Goal: Communication & Community: Answer question/provide support

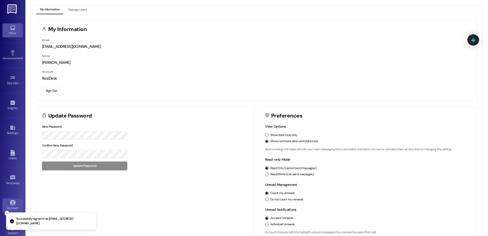
click at [11, 28] on icon at bounding box center [13, 28] width 6 height 6
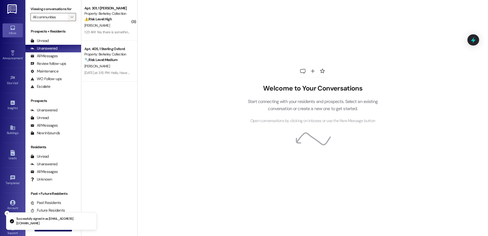
click at [69, 19] on span "" at bounding box center [71, 17] width 5 height 8
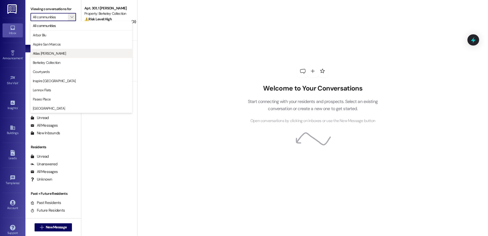
click at [50, 53] on span "Atlas [PERSON_NAME]" at bounding box center [49, 53] width 33 height 5
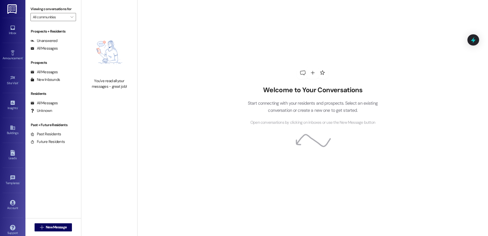
type input "Atlas [PERSON_NAME]"
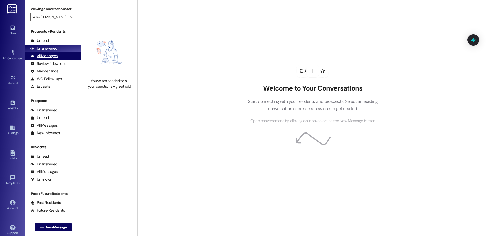
click at [50, 54] on div "All Messages" at bounding box center [44, 55] width 27 height 5
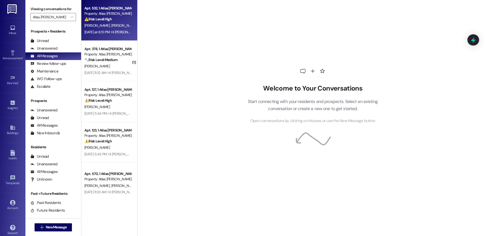
click at [97, 22] on div "Apt. 532, 1 Atlas [PERSON_NAME] Property: Atlas [PERSON_NAME] ⚠️ Risk Level: Hi…" at bounding box center [108, 13] width 48 height 17
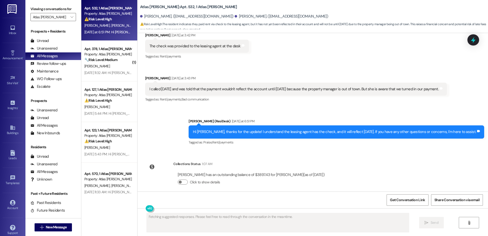
scroll to position [286, 0]
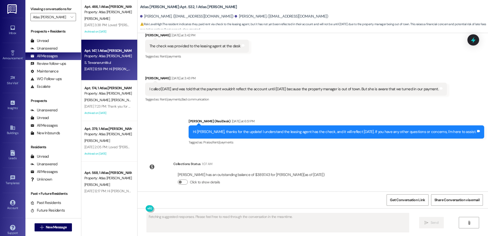
click at [128, 65] on div "Apt. 147, 1 Atlas [PERSON_NAME] Property: Atlas Alvarado S. Tewanarumitkul [DAT…" at bounding box center [109, 60] width 56 height 41
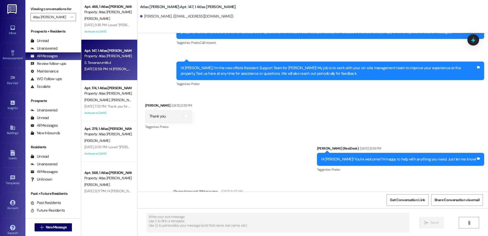
scroll to position [56, 0]
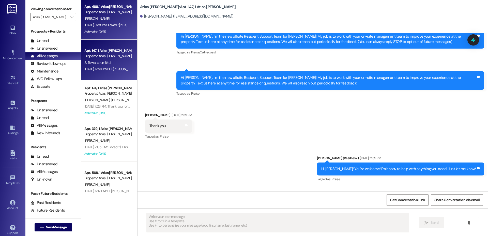
click at [113, 32] on div "Archived on [DATE]" at bounding box center [108, 31] width 48 height 6
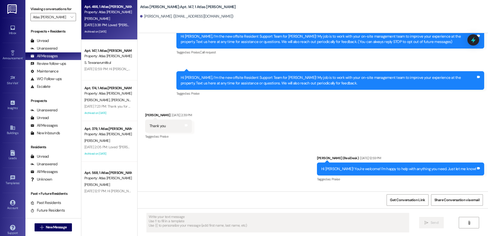
type textarea "Fetching suggested responses. Please feel free to read through the conversation…"
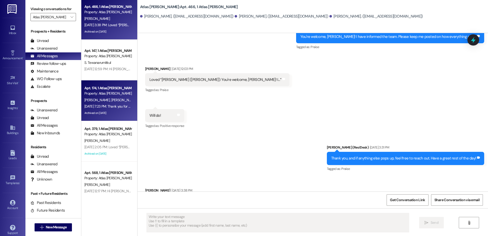
scroll to position [457, 0]
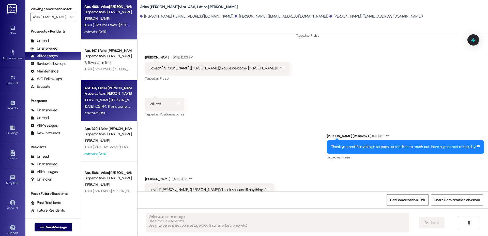
click at [107, 103] on div "[PERSON_NAME] [PERSON_NAME]" at bounding box center [108, 100] width 48 height 6
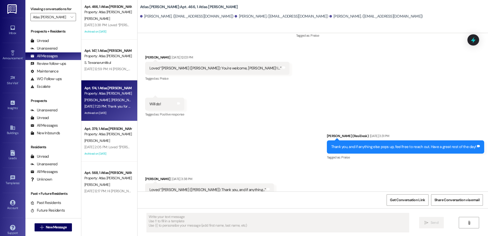
type textarea "Fetching suggested responses. Please feel free to read through the conversation…"
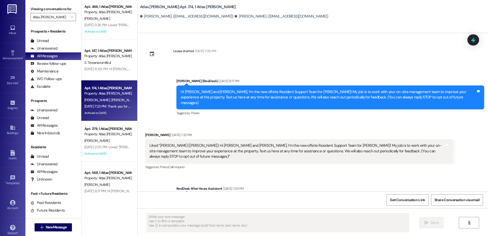
scroll to position [0, 0]
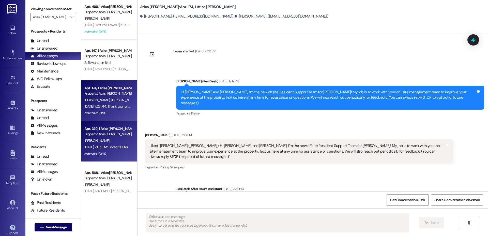
click at [98, 135] on div "Property: Atlas [PERSON_NAME]" at bounding box center [107, 134] width 47 height 5
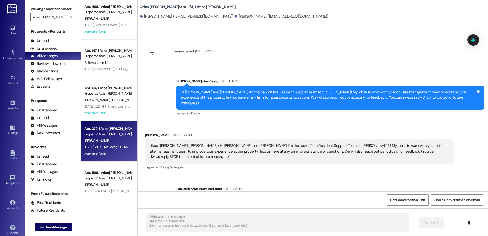
type textarea "Fetching suggested responses. Please feel free to read through the conversation…"
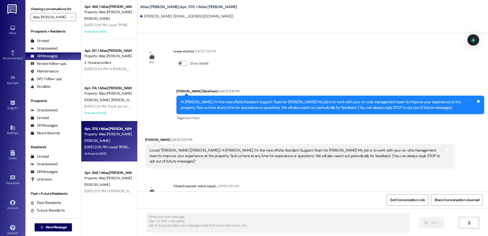
scroll to position [23, 0]
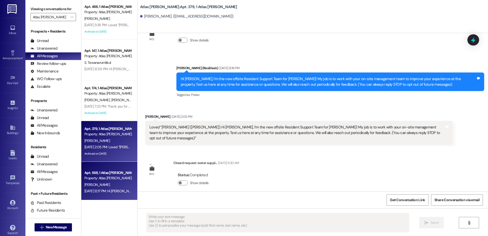
click at [109, 193] on div "[DATE] 12:17 PM: Hi [PERSON_NAME], I’m the new offsite Resident Support Team fo…" at bounding box center [353, 191] width 538 height 5
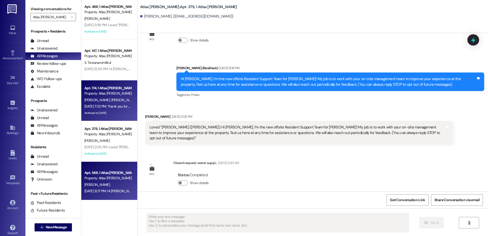
type textarea "Fetching suggested responses. Please feel free to read through the conversation…"
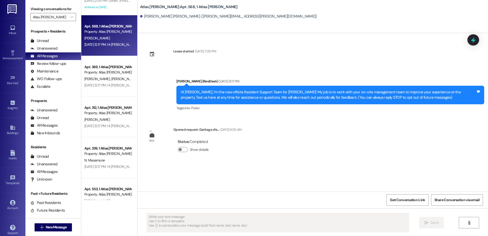
scroll to position [520, 0]
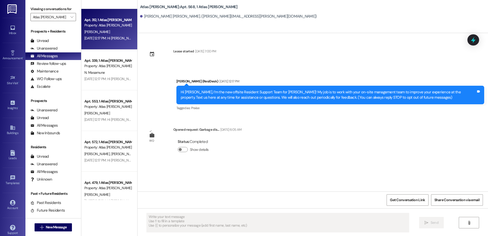
click at [102, 47] on div "Apt. 312, 1 Atlas [PERSON_NAME] Property: Atlas [PERSON_NAME] [DATE] 12:17 PM: …" at bounding box center [109, 29] width 56 height 41
type textarea "Fetching suggested responses. Please feel free to read through the conversation…"
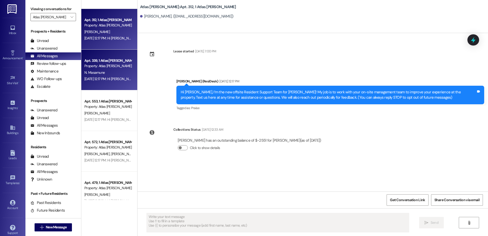
click at [101, 62] on div "Apt. 339, 1 Atlas [PERSON_NAME]" at bounding box center [107, 60] width 47 height 5
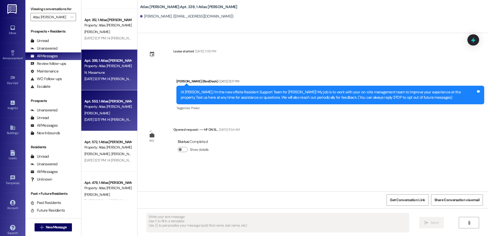
click at [104, 110] on div "[PERSON_NAME]" at bounding box center [108, 113] width 48 height 6
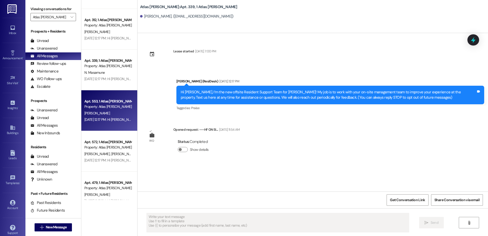
type textarea "Fetching suggested responses. Please feel free to read through the conversation…"
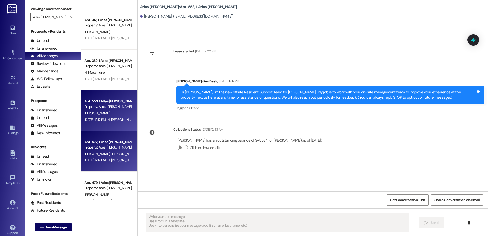
click at [111, 148] on div "Property: Atlas [PERSON_NAME]" at bounding box center [107, 147] width 47 height 5
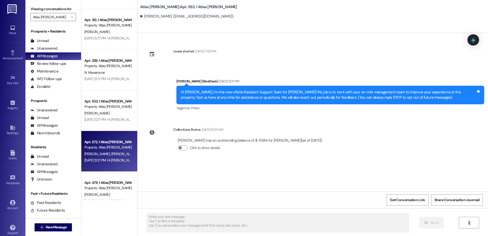
type textarea "Fetching suggested responses. Please feel free to read through the conversation…"
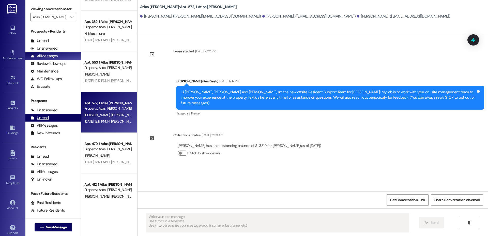
scroll to position [575, 0]
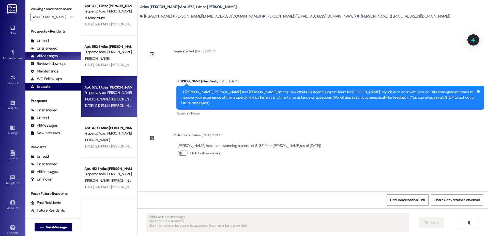
click at [40, 85] on div "Escalate" at bounding box center [41, 86] width 20 height 5
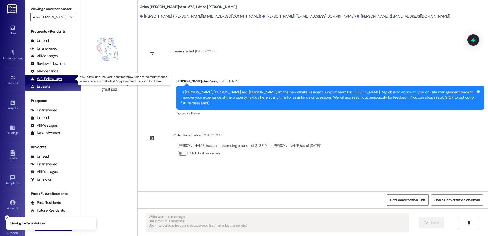
click at [42, 80] on div "WO Follow-ups" at bounding box center [46, 78] width 31 height 5
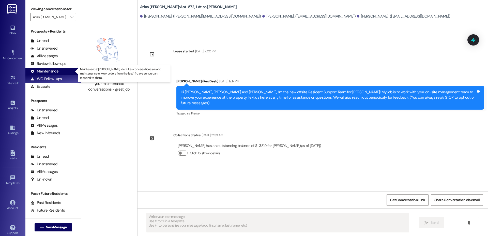
click at [44, 72] on div "Maintenance" at bounding box center [45, 71] width 28 height 5
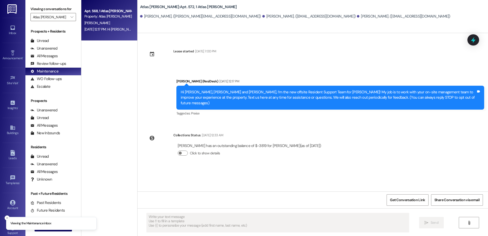
click at [126, 8] on div "Apt. 568, 1 Atlas [PERSON_NAME]" at bounding box center [107, 10] width 47 height 5
type textarea "Fetching suggested responses. Please feel free to read through the conversation…"
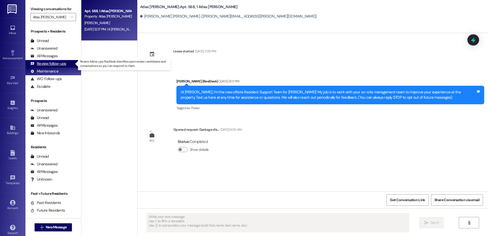
click at [38, 63] on div "Review follow-ups" at bounding box center [49, 63] width 36 height 5
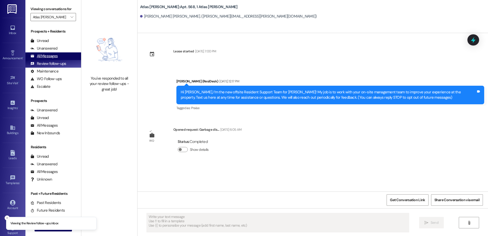
click at [46, 56] on div "All Messages" at bounding box center [44, 55] width 27 height 5
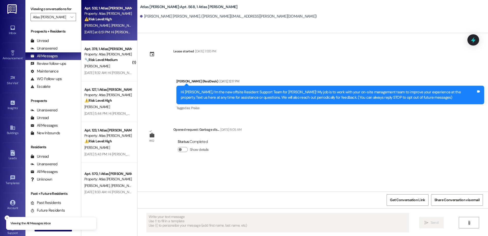
click at [97, 20] on strong "⚠️ Risk Level: High" at bounding box center [97, 19] width 27 height 5
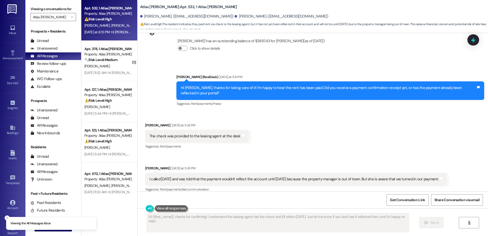
scroll to position [281, 0]
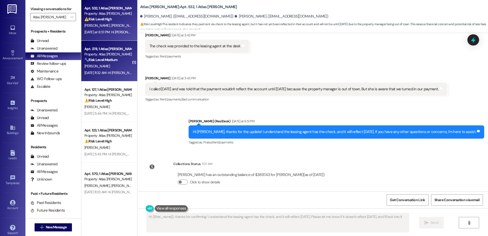
type textarea "Hi {{first_name}}, thanks for confirming! I understand the leasing agent has th…"
click at [105, 63] on div "[PERSON_NAME]" at bounding box center [108, 66] width 48 height 6
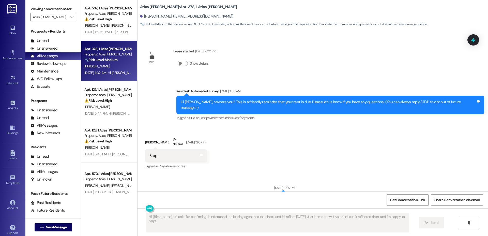
scroll to position [102, 0]
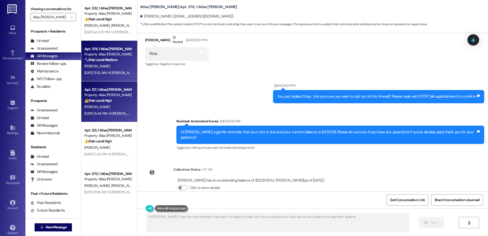
type textarea "Hi [PERSON_NAME], I see the rent reminder was sent. I'm happy to help with any …"
click at [103, 91] on div "Apt. 127, 1 Atlas [PERSON_NAME]" at bounding box center [107, 89] width 47 height 5
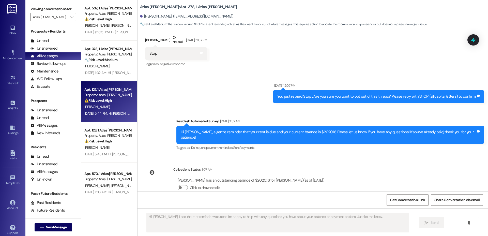
type textarea "Fetching suggested responses. Please feel free to read through the conversation…"
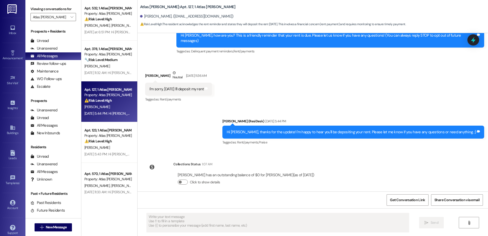
scroll to position [0, 0]
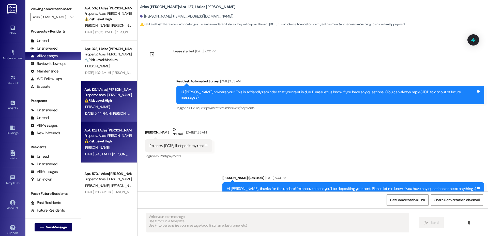
click at [84, 130] on div "Apt. 123, 1 Atlas [PERSON_NAME]" at bounding box center [107, 130] width 47 height 5
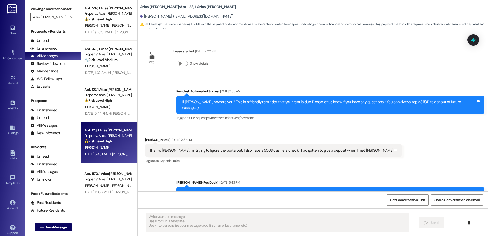
type textarea "Fetching suggested responses. Please feel free to read through the conversation…"
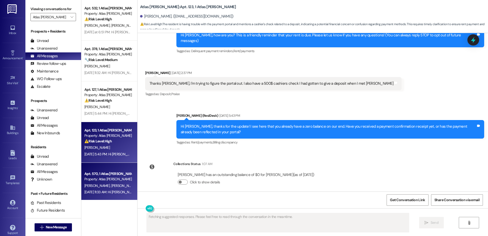
click at [111, 183] on span "[PERSON_NAME]" at bounding box center [123, 185] width 25 height 5
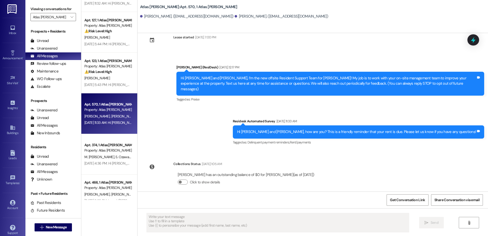
scroll to position [73, 0]
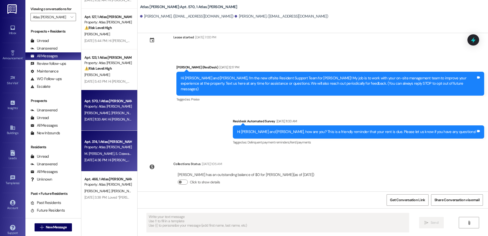
click at [112, 150] on div "Property: Atlas [PERSON_NAME]" at bounding box center [107, 147] width 47 height 5
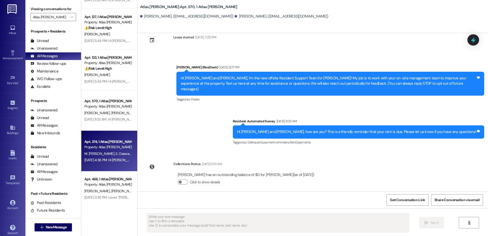
type textarea "Fetching suggested responses. Please feel free to read through the conversation…"
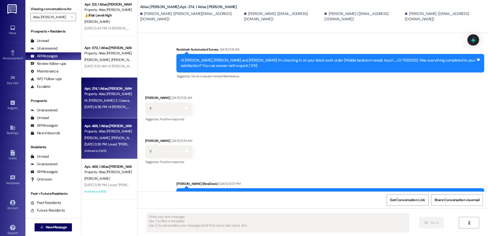
scroll to position [126, 0]
click at [104, 130] on div "Property: Atlas [PERSON_NAME]" at bounding box center [107, 130] width 47 height 5
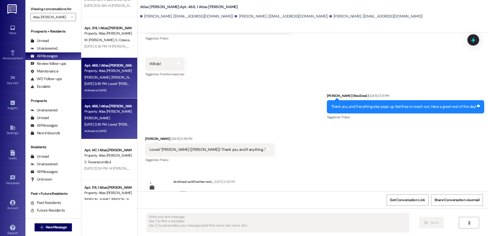
scroll to position [195, 0]
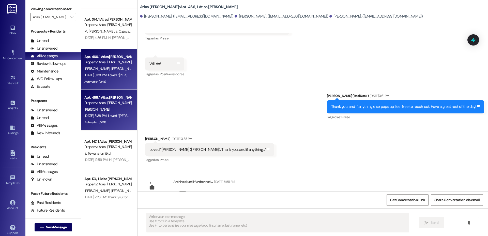
click at [104, 121] on div "Archived on [DATE]" at bounding box center [108, 122] width 48 height 6
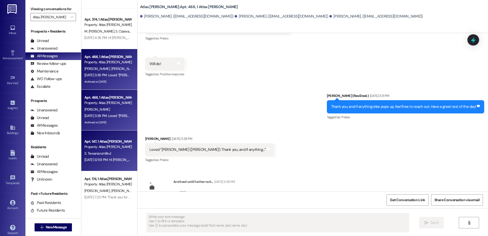
click at [97, 142] on div "Apt. 147, 1 Atlas [PERSON_NAME]" at bounding box center [107, 141] width 47 height 5
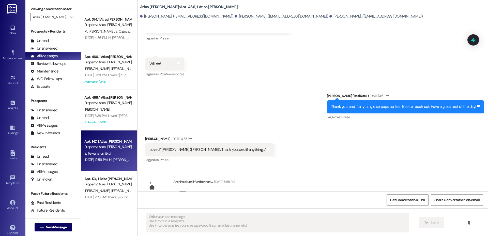
type textarea "Fetching suggested responses. Please feel free to read through the conversation…"
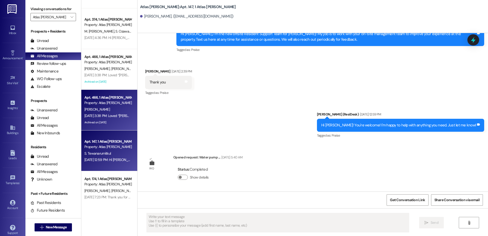
scroll to position [254, 0]
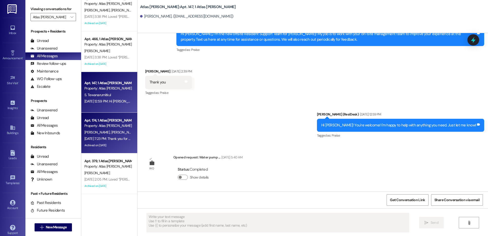
click at [100, 128] on div "Property: Atlas [PERSON_NAME]" at bounding box center [107, 125] width 47 height 5
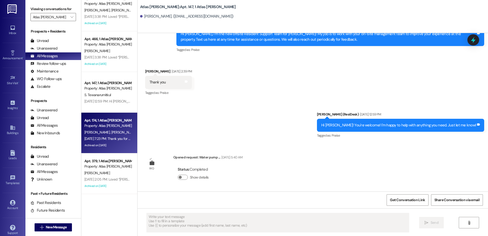
type textarea "Fetching suggested responses. Please feel free to read through the conversation…"
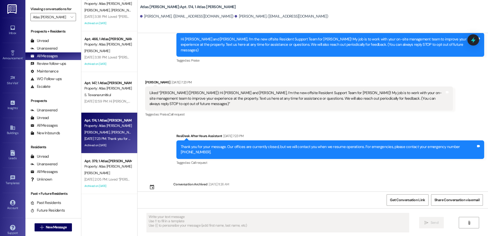
scroll to position [255, 0]
click at [99, 176] on div "[DATE] 2:05 PM: Loved “[PERSON_NAME] ([PERSON_NAME]): Hi [PERSON_NAME], I’m the…" at bounding box center [383, 178] width 599 height 5
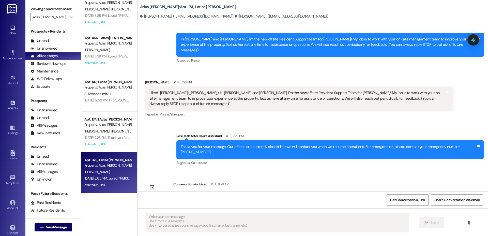
type textarea "Fetching suggested responses. Please feel free to read through the conversation…"
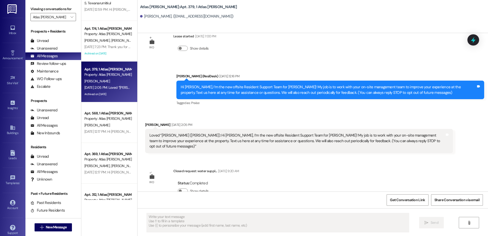
scroll to position [23, 0]
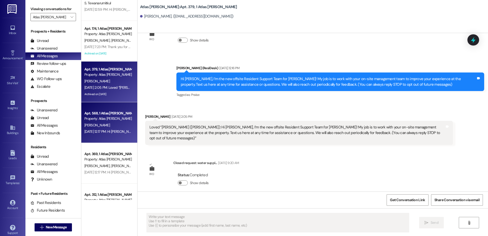
click at [115, 110] on div "Apt. 568, 1 Atlas [PERSON_NAME] Property: Atlas [PERSON_NAME]" at bounding box center [108, 116] width 48 height 12
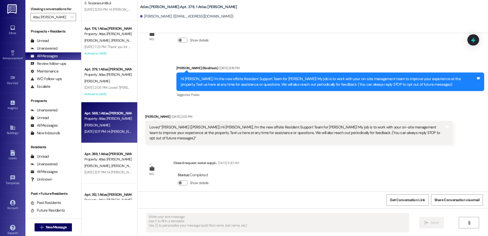
type textarea "Fetching suggested responses. Please feel free to read through the conversation…"
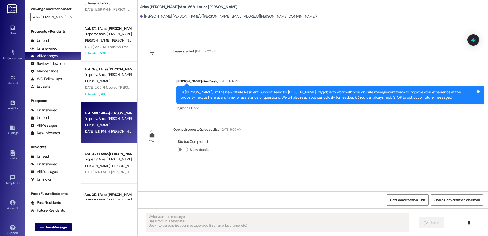
type textarea "Fetching suggested responses. Please feel free to read through the conversation…"
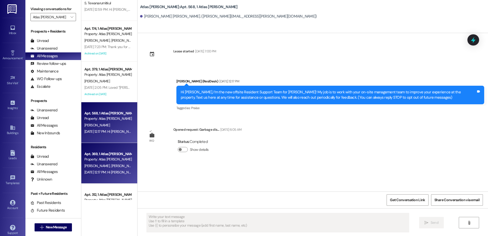
click at [126, 152] on div "Apt. 369, 1 Atlas [PERSON_NAME] Property: Atlas [PERSON_NAME] [PERSON_NAME] [PE…" at bounding box center [109, 163] width 56 height 41
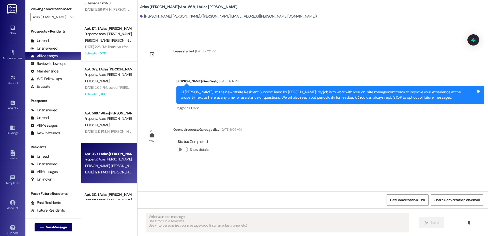
type textarea "Fetching suggested responses. Please feel free to read through the conversation…"
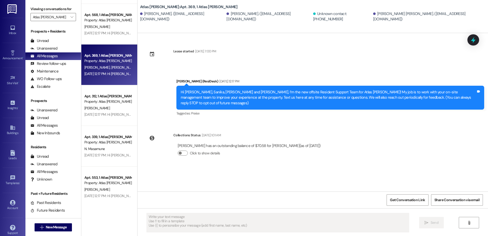
scroll to position [0, 0]
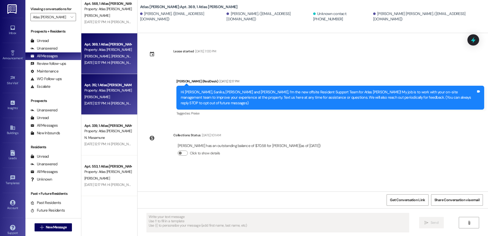
click at [102, 104] on div "[DATE] 12:17 PM: Hi [PERSON_NAME], I’m the new offsite Resident Support Team fo…" at bounding box center [349, 103] width 530 height 5
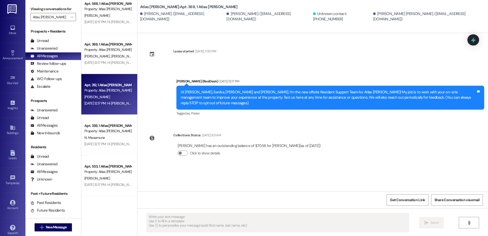
type textarea "Fetching suggested responses. Please feel free to read through the conversation…"
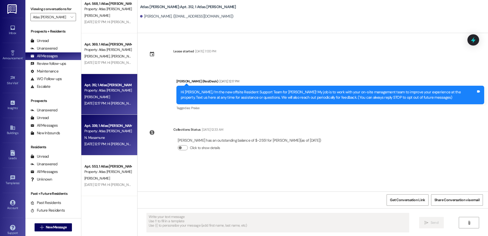
click at [102, 139] on div "N. Masamune" at bounding box center [108, 138] width 48 height 6
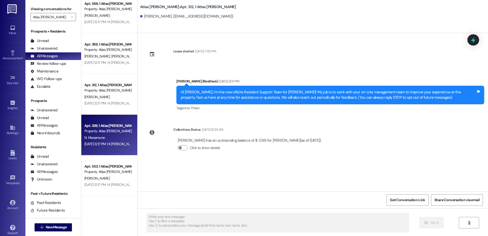
type textarea "Fetching suggested responses. Please feel free to read through the conversation…"
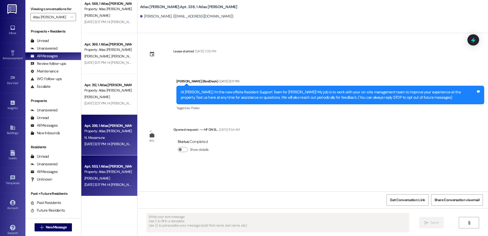
click at [93, 188] on div "Apt. 553, 1 Atlas [PERSON_NAME] Property: Atlas [PERSON_NAME] [DATE] 12:17 PM: …" at bounding box center [109, 175] width 56 height 41
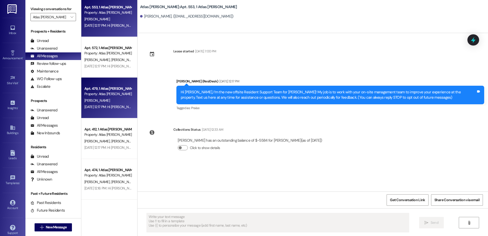
click at [107, 80] on div "Apt. 479, 1 Atlas [PERSON_NAME] Property: Atlas [PERSON_NAME] [DATE] 12:17 PM: …" at bounding box center [109, 98] width 56 height 41
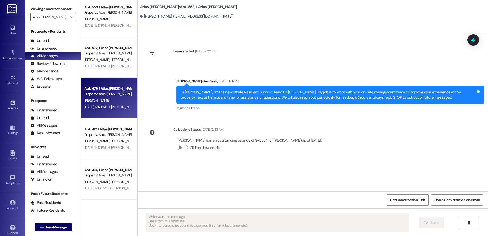
type textarea "Fetching suggested responses. Please feel free to read through the conversation…"
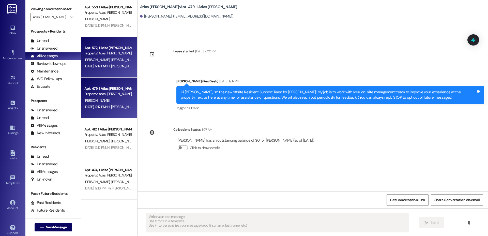
click at [88, 54] on div "Property: Atlas [PERSON_NAME]" at bounding box center [107, 53] width 47 height 5
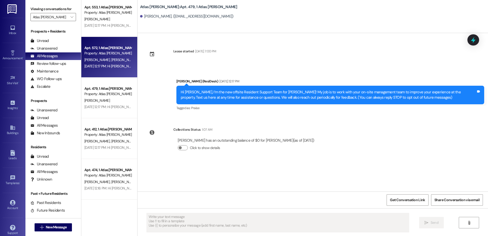
type textarea "Fetching suggested responses. Please feel free to read through the conversation…"
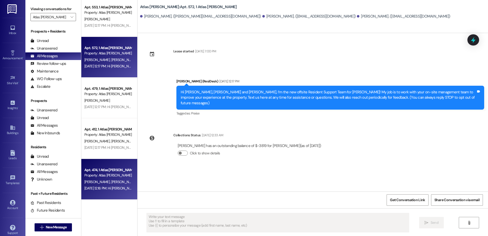
click at [124, 178] on div "Apt. 474, 1 Atlas [PERSON_NAME] Property: Atlas [PERSON_NAME]" at bounding box center [108, 173] width 48 height 12
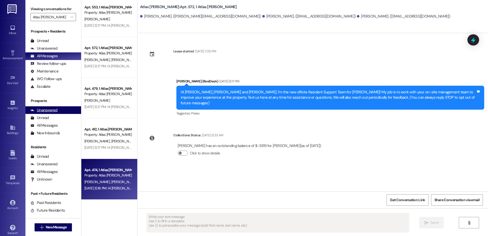
type textarea "Fetching suggested responses. Please feel free to read through the conversation…"
click at [84, 109] on div "[DATE] 12:17 PM: Hi [PERSON_NAME], I’m the new offsite Resident Support Team fo…" at bounding box center [353, 107] width 538 height 5
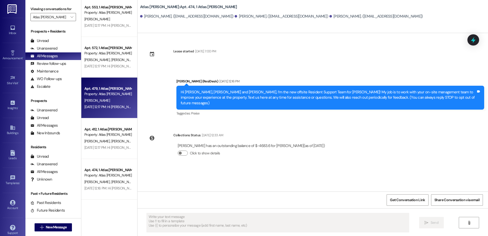
type textarea "Fetching suggested responses. Please feel free to read through the conversation…"
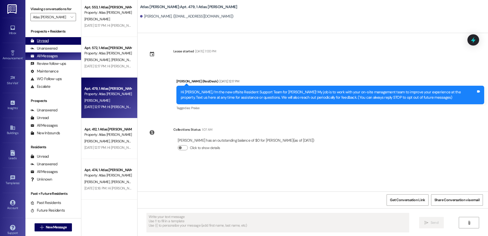
type textarea "Fetching suggested responses. Please feel free to read through the conversation…"
click at [13, 201] on icon at bounding box center [12, 202] width 5 height 5
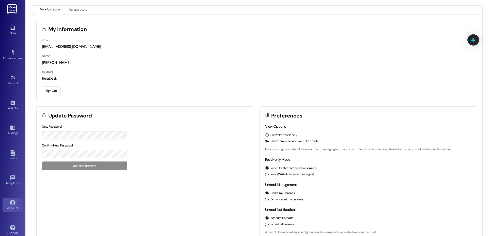
click at [49, 89] on button "Sign Out" at bounding box center [51, 90] width 19 height 9
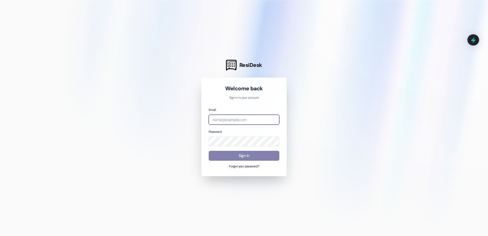
click at [218, 117] on input "email" at bounding box center [244, 120] width 71 height 10
type input "[EMAIL_ADDRESS][DOMAIN_NAME]"
